Goal: Navigation & Orientation: Find specific page/section

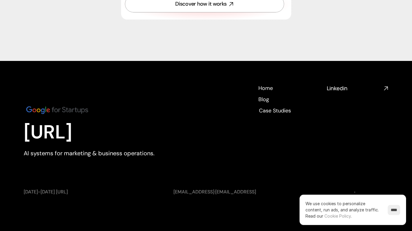
scroll to position [2210, 0]
click at [268, 111] on h4 "Case Studies" at bounding box center [274, 109] width 32 height 7
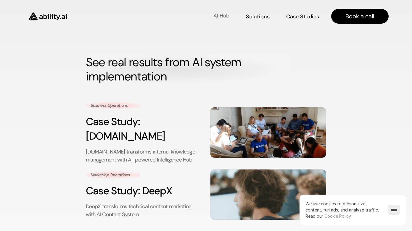
click at [227, 14] on p "AI Hub" at bounding box center [221, 15] width 16 height 7
click at [257, 19] on p "Solutions" at bounding box center [257, 15] width 22 height 7
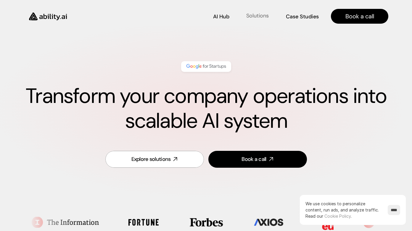
click at [259, 15] on p "Solutions" at bounding box center [257, 15] width 22 height 7
click at [301, 19] on p "Case Studies" at bounding box center [303, 15] width 32 height 7
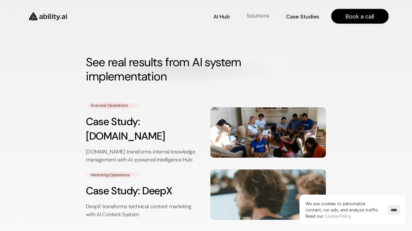
click at [256, 20] on p "Solutions" at bounding box center [257, 15] width 22 height 7
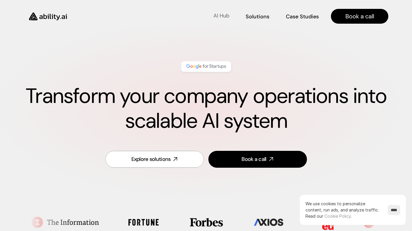
click at [219, 16] on p "AI Hub" at bounding box center [221, 15] width 16 height 7
